Goal: Task Accomplishment & Management: Manage account settings

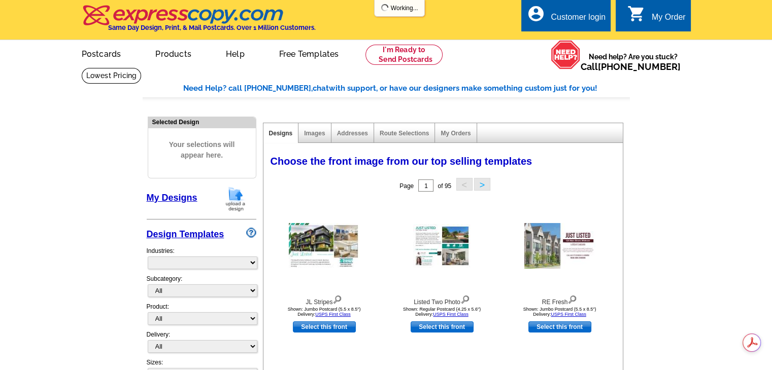
select select "785"
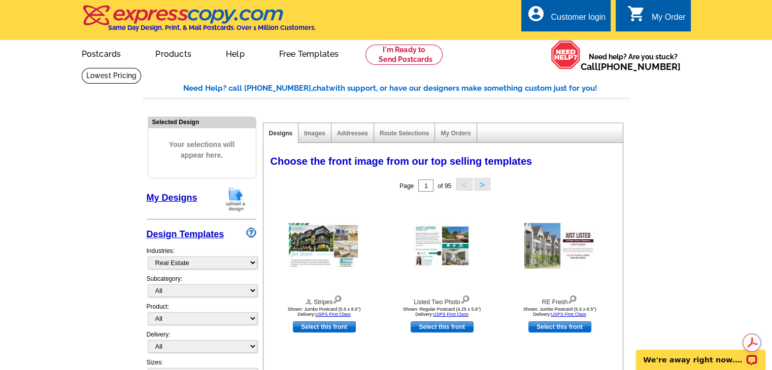
click at [576, 22] on div "Customer login" at bounding box center [578, 20] width 55 height 14
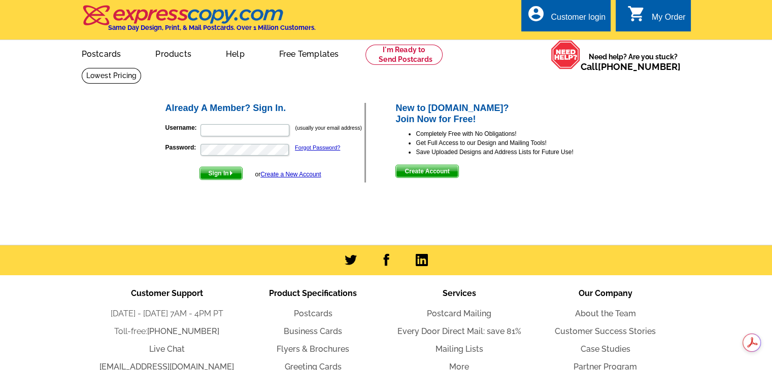
type input "[EMAIL_ADDRESS][DOMAIN_NAME]"
click at [225, 175] on span "Sign In" at bounding box center [221, 173] width 42 height 12
